Goal: Information Seeking & Learning: Learn about a topic

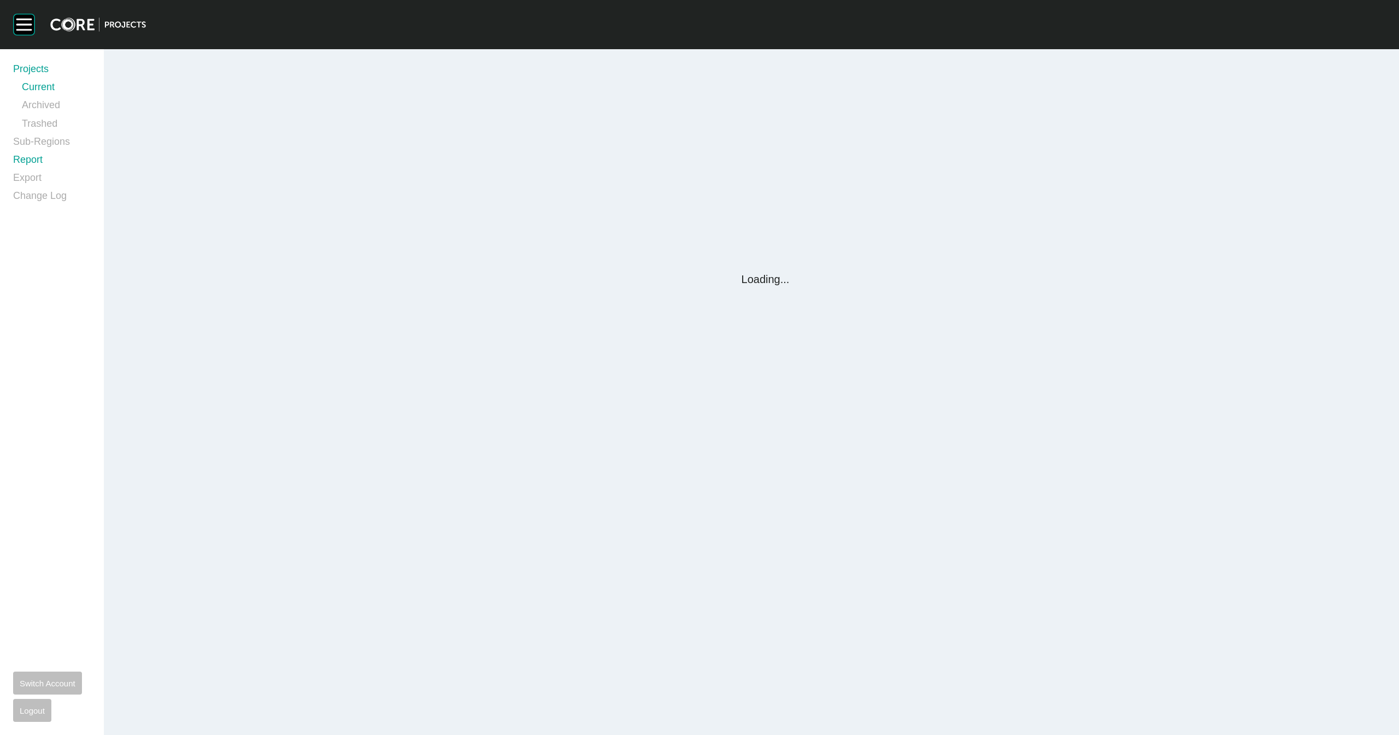
click at [33, 147] on link "Sub-Regions" at bounding box center [52, 144] width 78 height 18
click at [27, 156] on link "Report" at bounding box center [52, 162] width 78 height 18
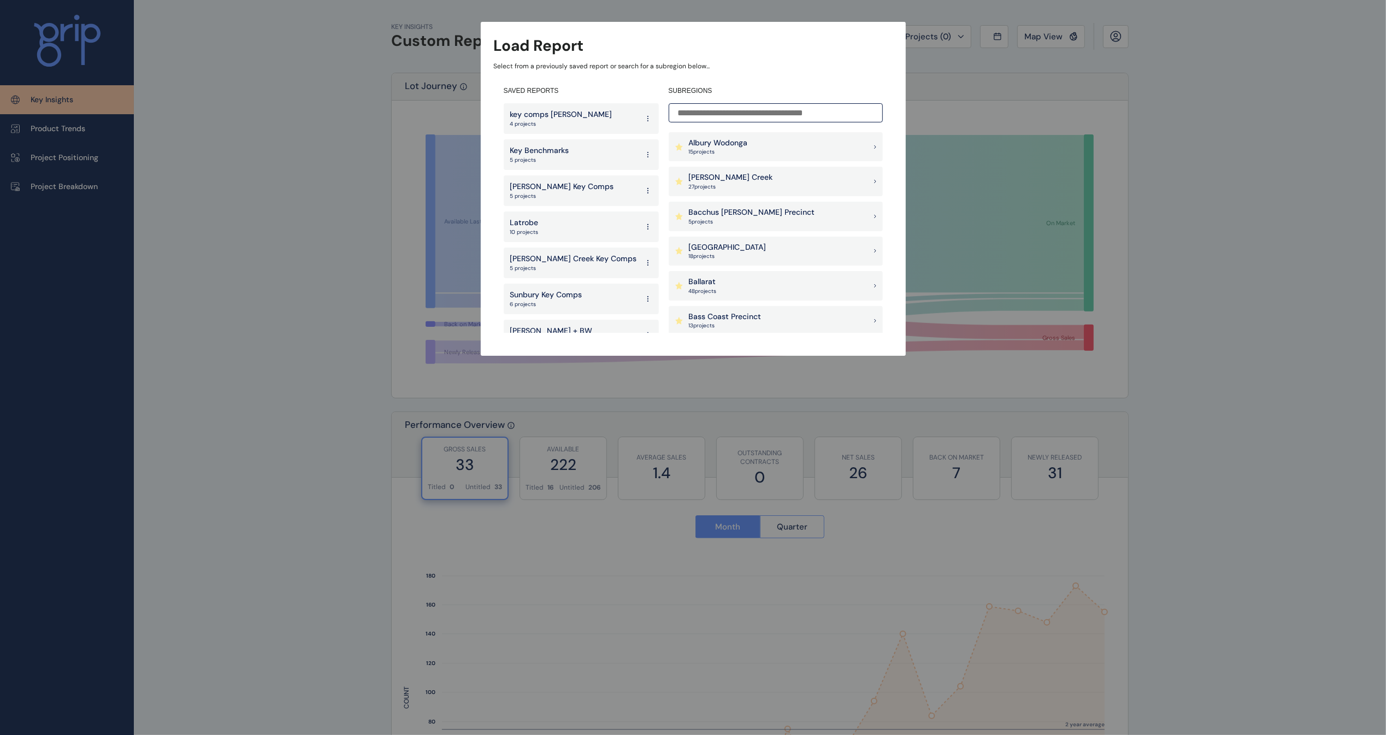
click at [711, 182] on p "[PERSON_NAME] Creek" at bounding box center [731, 177] width 84 height 11
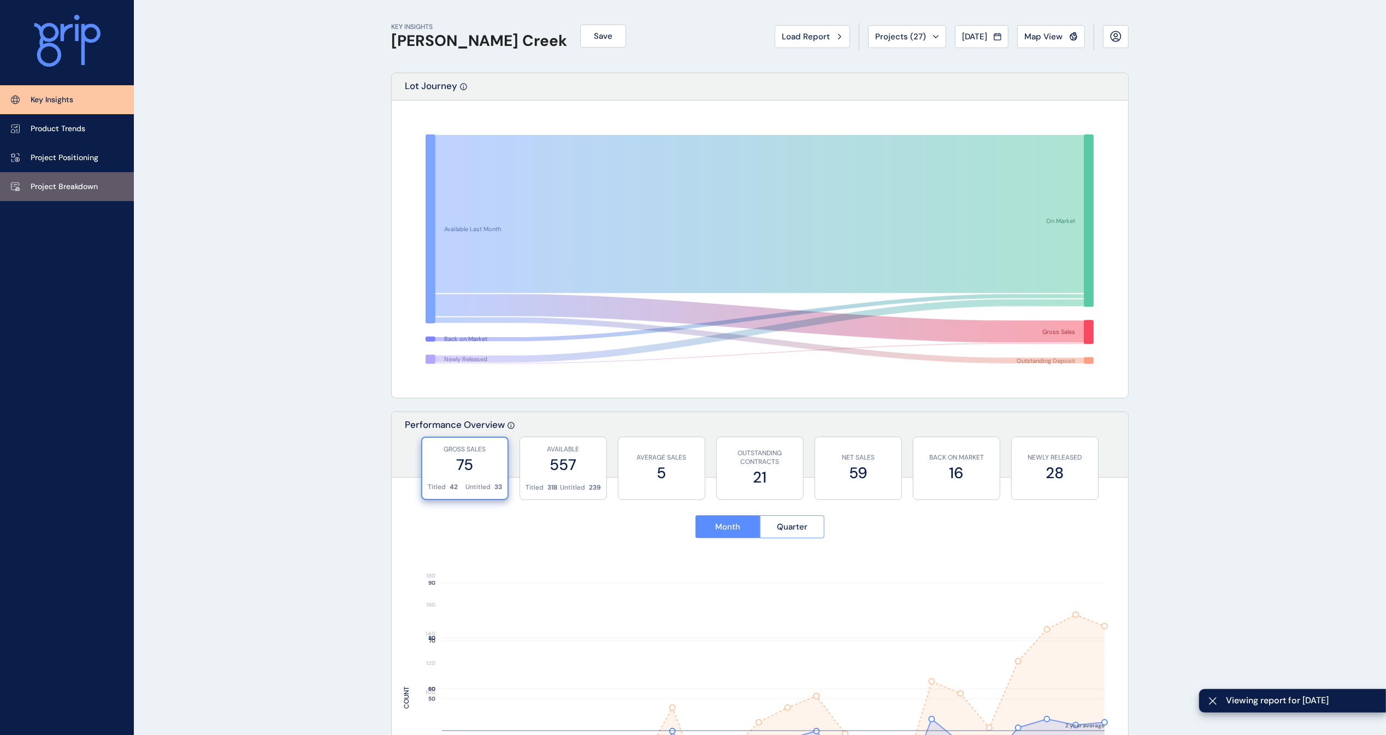
click at [72, 178] on link "Project Breakdown" at bounding box center [67, 186] width 134 height 29
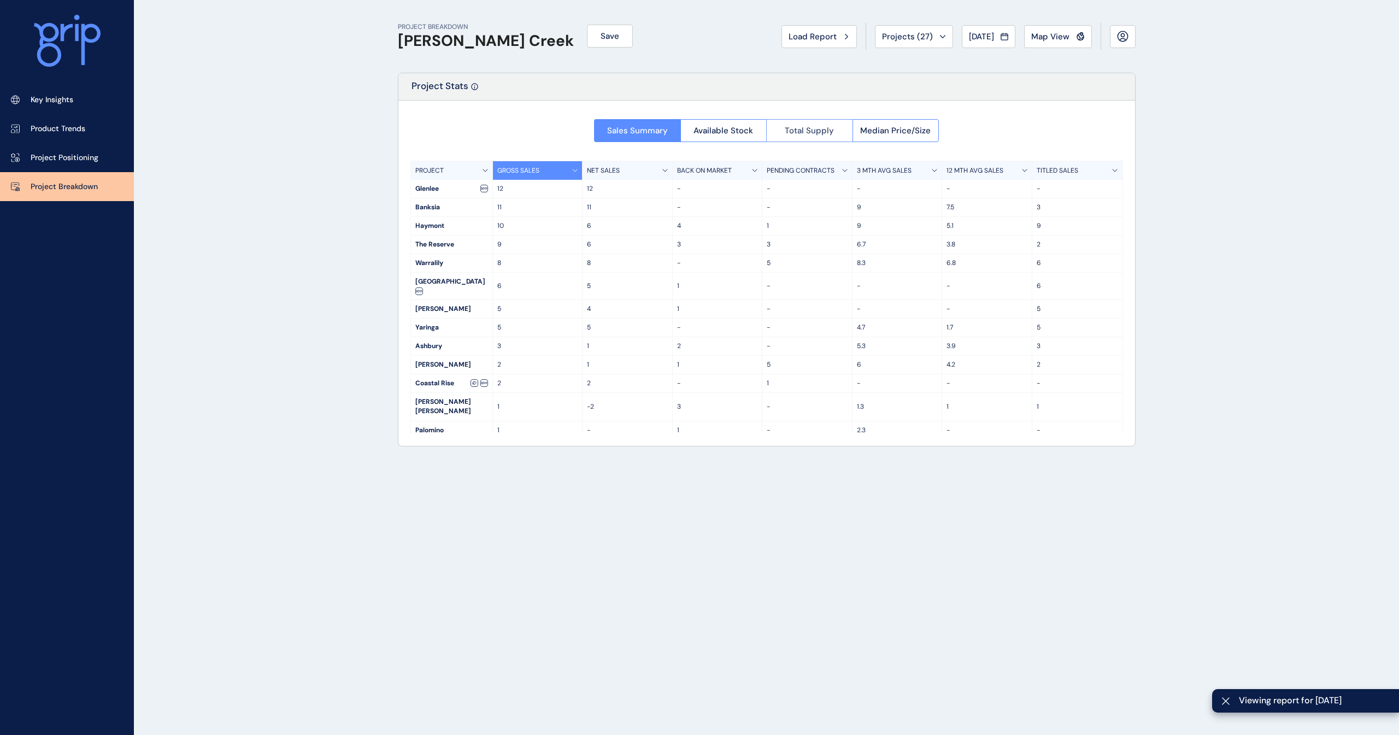
click at [775, 130] on button "Total Supply" at bounding box center [809, 130] width 86 height 23
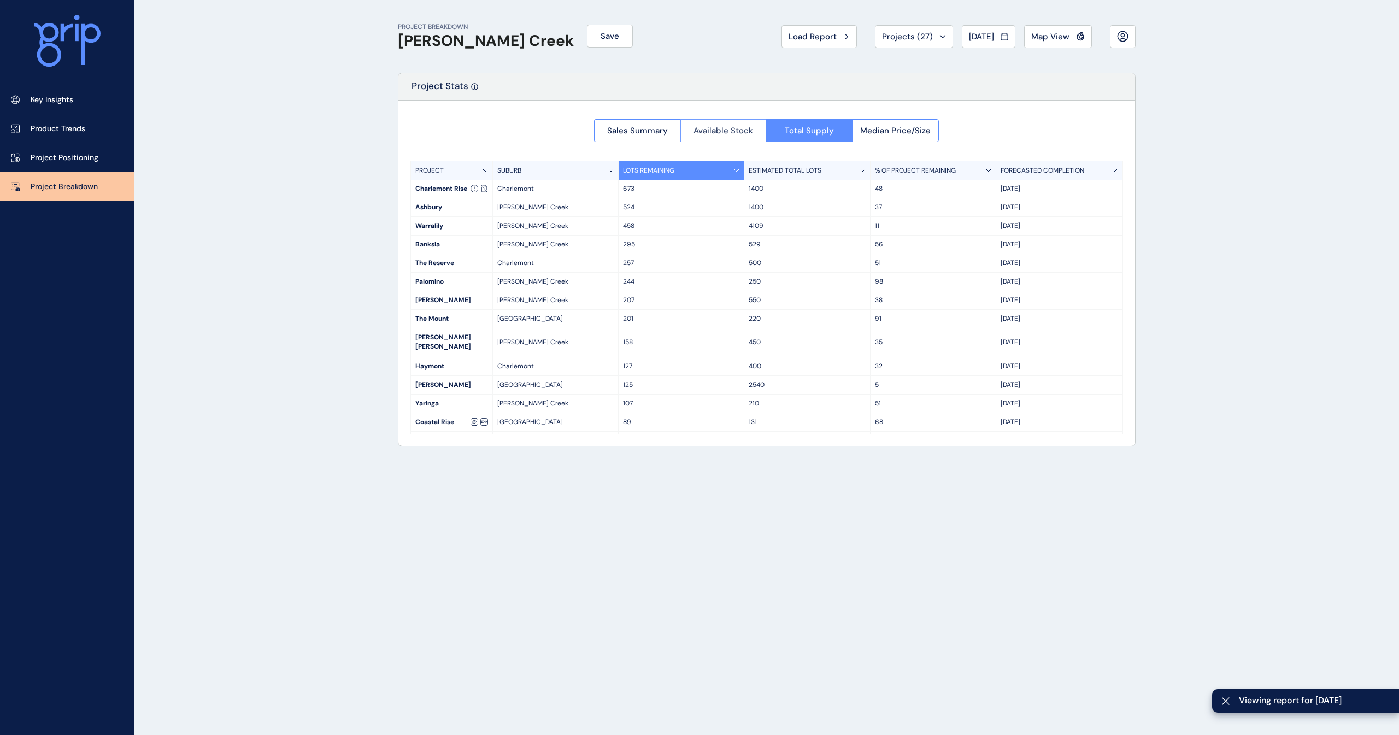
click at [704, 130] on span "Available Stock" at bounding box center [723, 130] width 60 height 11
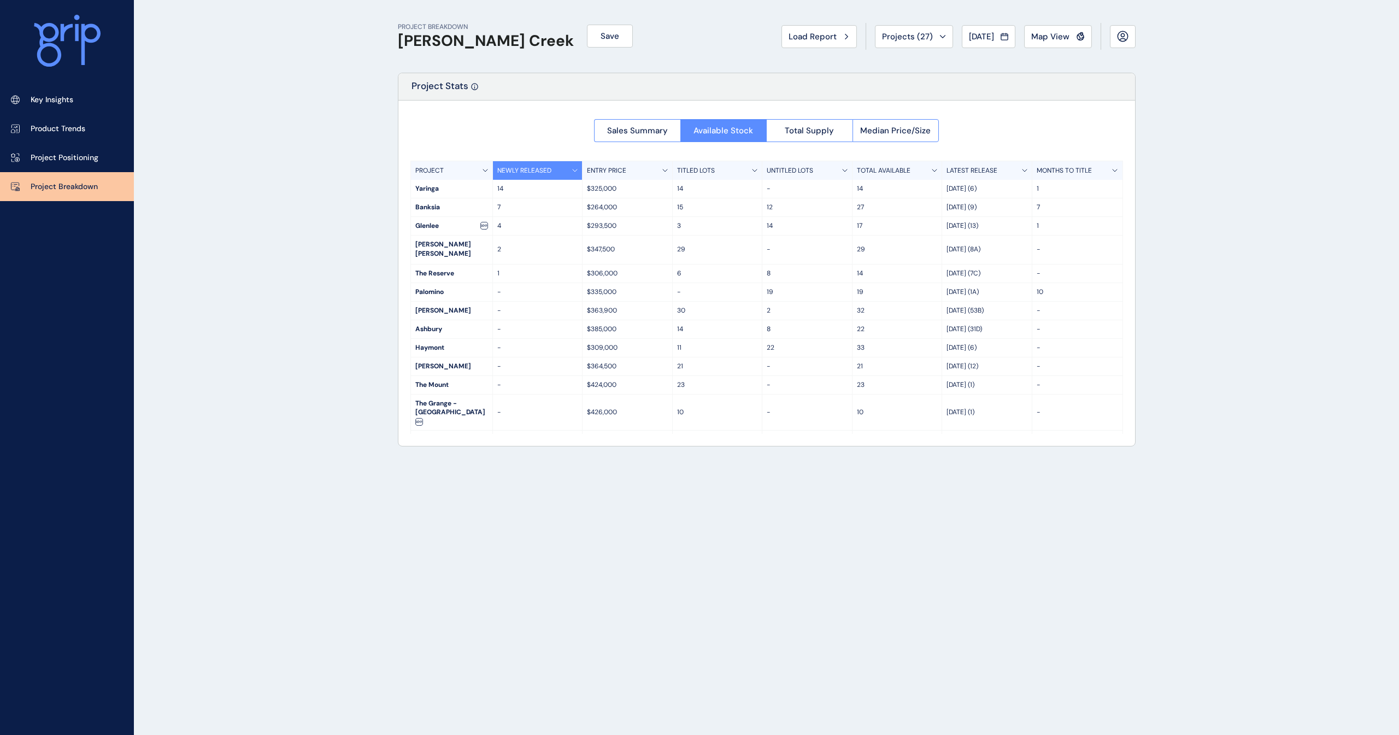
click at [688, 167] on p "TITLED LOTS" at bounding box center [696, 170] width 38 height 9
